Goal: Information Seeking & Learning: Find specific fact

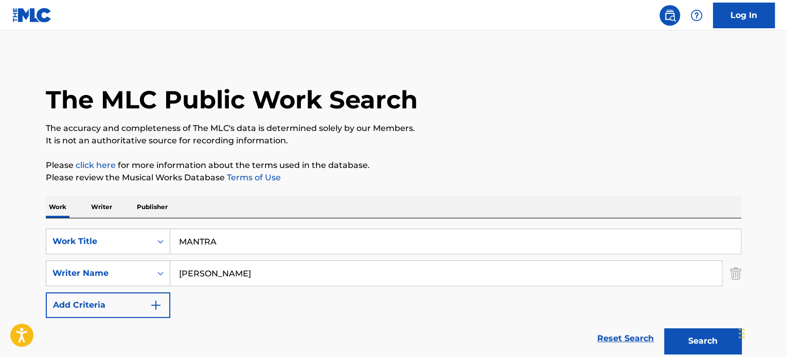
click at [329, 265] on input "[PERSON_NAME]" at bounding box center [445, 273] width 551 height 25
click at [330, 265] on input "[PERSON_NAME]" at bounding box center [445, 273] width 551 height 25
click at [331, 265] on input "[PERSON_NAME]" at bounding box center [445, 273] width 551 height 25
paste input "[PERSON_NAME]"
click at [333, 263] on input "[PERSON_NAME] [PERSON_NAME]" at bounding box center [445, 273] width 551 height 25
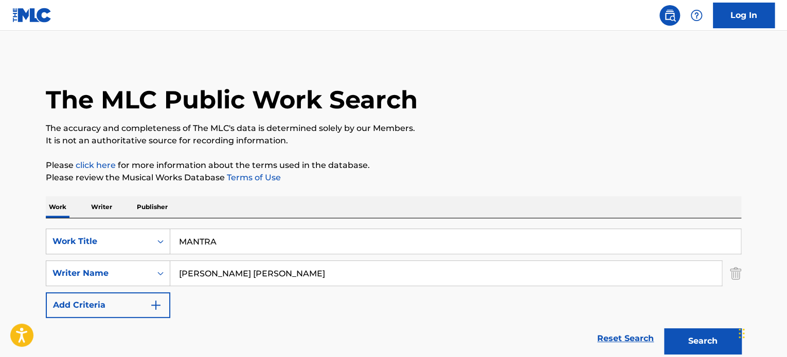
click at [333, 263] on input "[PERSON_NAME] [PERSON_NAME]" at bounding box center [445, 273] width 551 height 25
paste input "Search Form"
type input "[PERSON_NAME]"
click at [664, 328] on button "Search" at bounding box center [702, 341] width 77 height 26
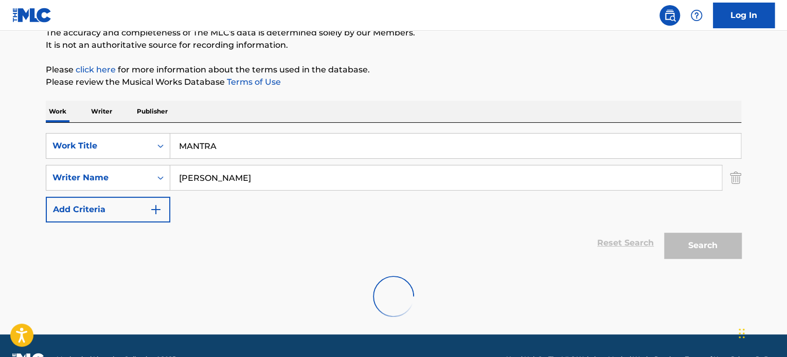
scroll to position [122, 0]
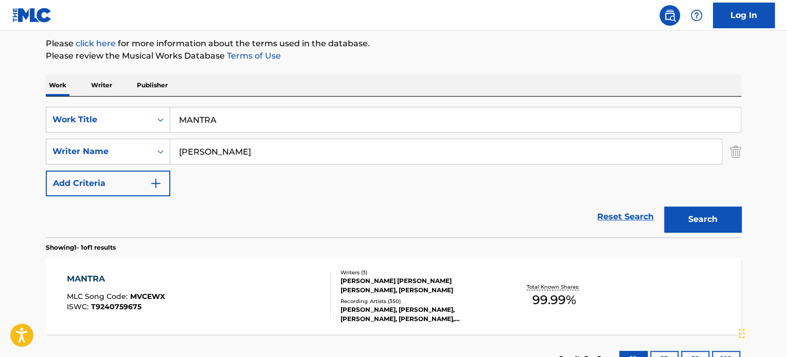
click at [387, 295] on div "Writers ( 3 ) [PERSON_NAME] [PERSON_NAME] [PERSON_NAME], [PERSON_NAME] Recordin…" at bounding box center [413, 296] width 165 height 55
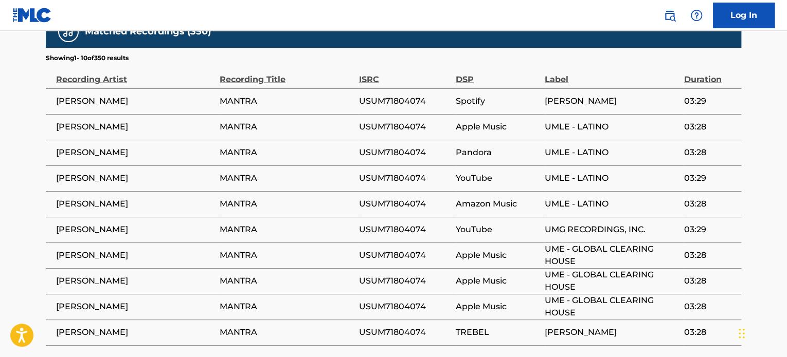
scroll to position [1020, 0]
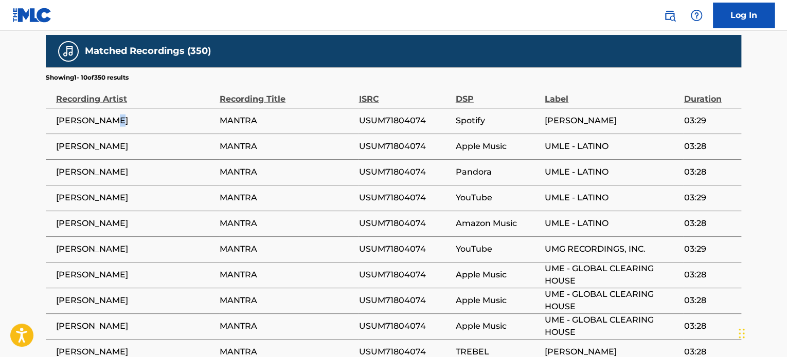
click at [114, 115] on span "[PERSON_NAME]" at bounding box center [135, 121] width 158 height 12
click at [115, 115] on span "[PERSON_NAME]" at bounding box center [135, 121] width 158 height 12
click at [116, 115] on span "[PERSON_NAME]" at bounding box center [135, 121] width 158 height 12
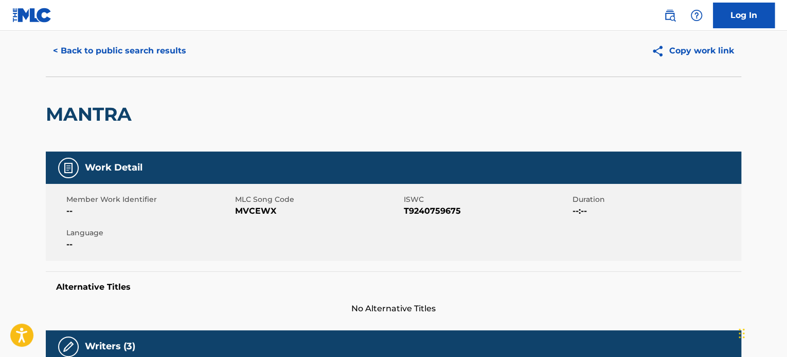
scroll to position [0, 0]
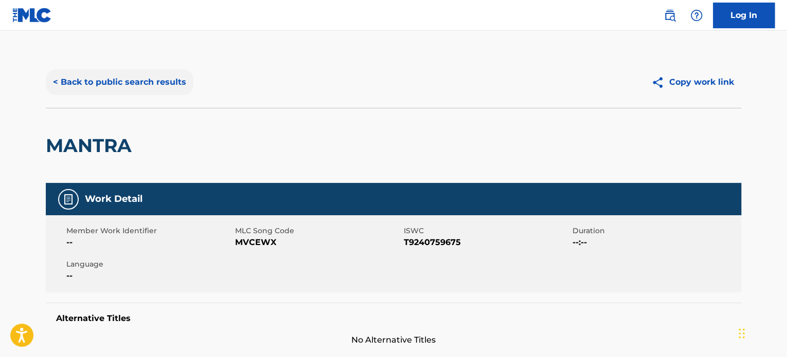
click at [151, 85] on button "< Back to public search results" at bounding box center [120, 82] width 148 height 26
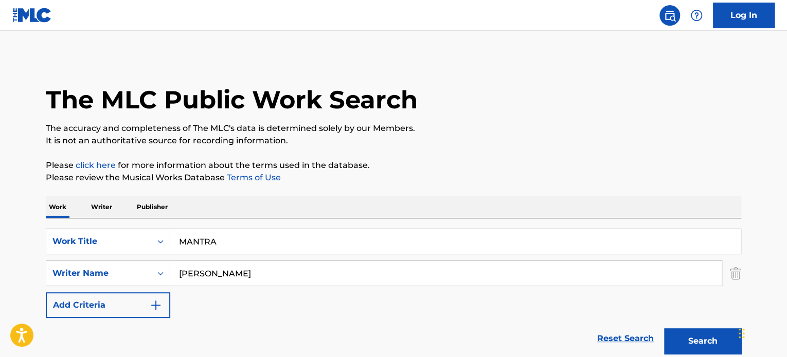
scroll to position [122, 0]
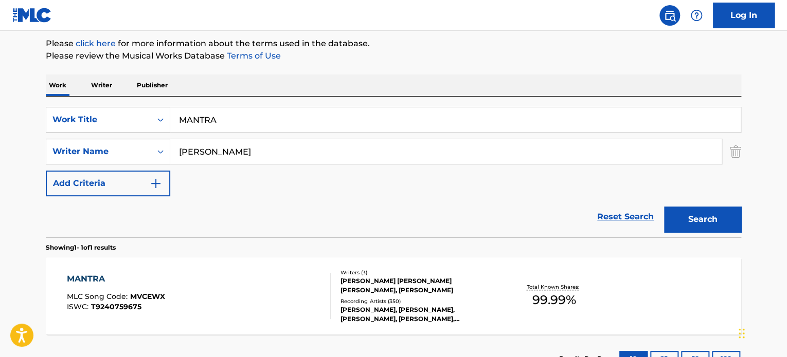
drag, startPoint x: 129, startPoint y: 139, endPoint x: 58, endPoint y: 134, distance: 70.7
click at [64, 135] on div "SearchWithCriteriae62119f4-e1ba-419c-9936-d505d708a0a5 Work Title MANTRA Search…" at bounding box center [393, 151] width 695 height 89
paste input "[PERSON_NAME]"
type input "[PERSON_NAME]"
click at [664, 207] on button "Search" at bounding box center [702, 220] width 77 height 26
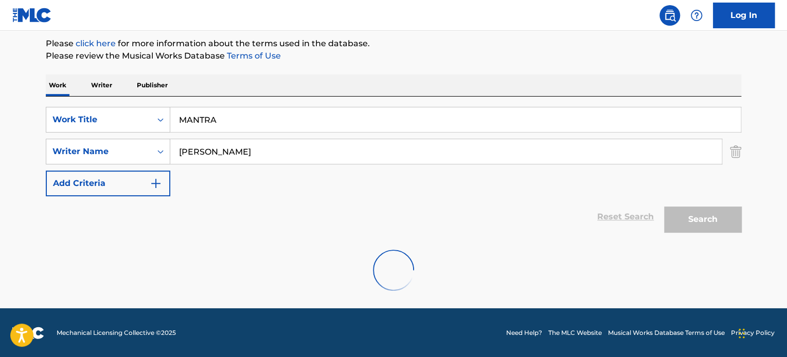
scroll to position [88, 0]
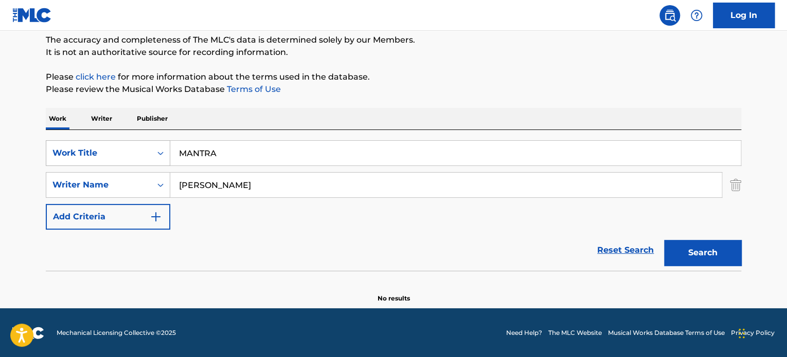
drag, startPoint x: 267, startPoint y: 156, endPoint x: 106, endPoint y: 148, distance: 161.1
click at [106, 148] on div "SearchWithCriteriae62119f4-e1ba-419c-9936-d505d708a0a5 Work Title MANTRA" at bounding box center [393, 153] width 695 height 26
